Goal: Information Seeking & Learning: Compare options

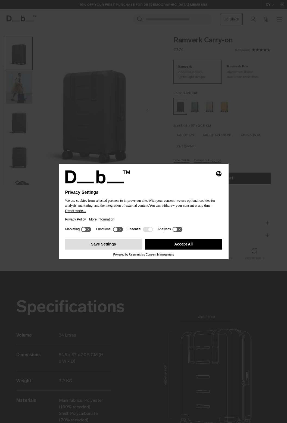
click at [112, 246] on button "Save Settings" at bounding box center [103, 244] width 77 height 11
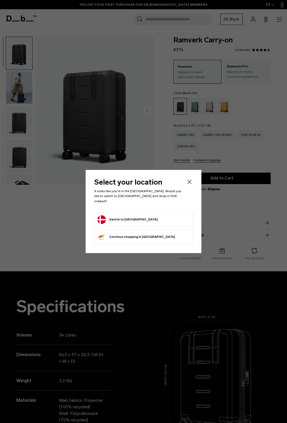
click at [189, 185] on icon "Close" at bounding box center [189, 182] width 7 height 7
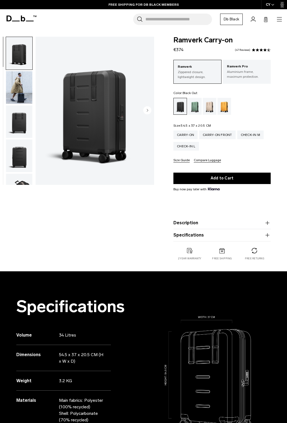
click at [110, 125] on img "1 / 10" at bounding box center [95, 111] width 119 height 148
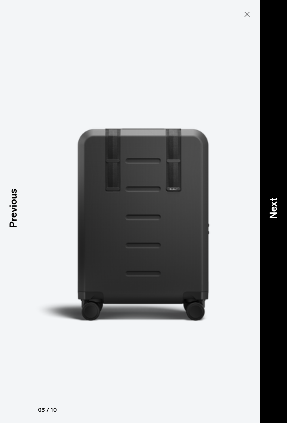
click at [275, 219] on p "Next" at bounding box center [273, 208] width 15 height 21
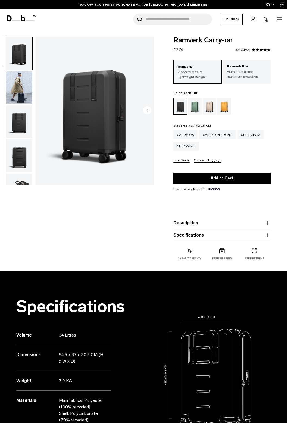
click at [194, 111] on div "Green Ray" at bounding box center [195, 106] width 14 height 17
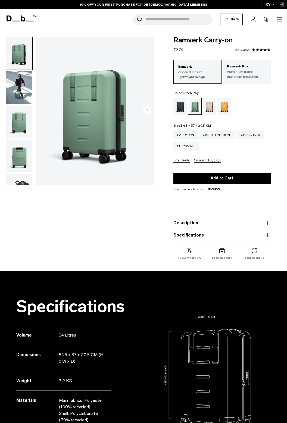
click at [209, 103] on div "Fogbow Beige" at bounding box center [210, 106] width 14 height 17
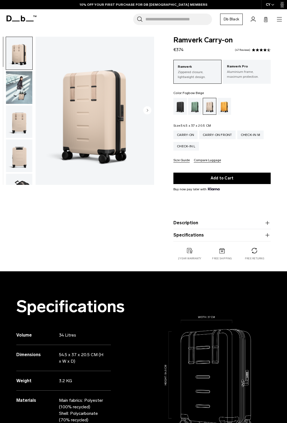
click at [150, 114] on icon "Next slide" at bounding box center [147, 110] width 8 height 8
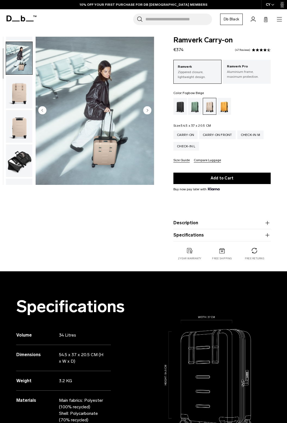
scroll to position [34, 0]
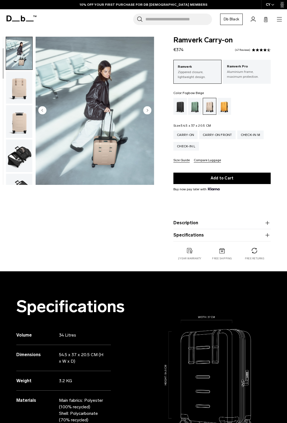
click at [116, 134] on img "2 / 11" at bounding box center [95, 111] width 119 height 148
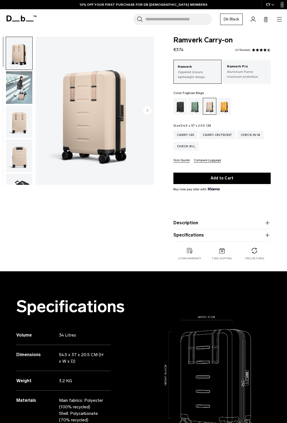
click at [193, 111] on div "Green Ray" at bounding box center [195, 106] width 14 height 17
